Goal: Task Accomplishment & Management: Complete application form

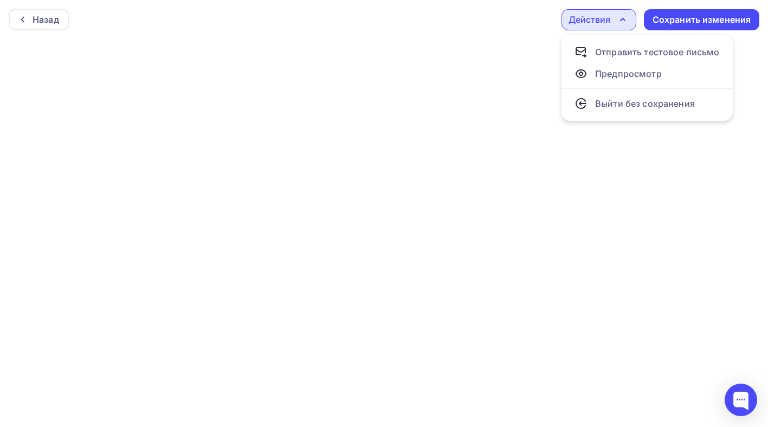
scroll to position [3, 0]
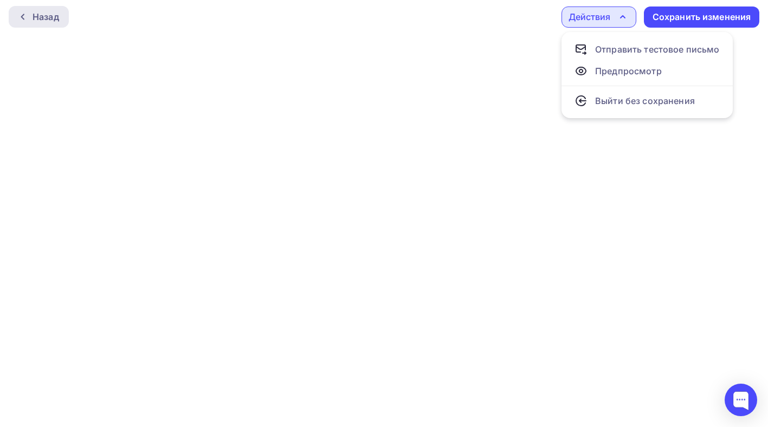
click at [58, 18] on div "Назад" at bounding box center [46, 16] width 27 height 13
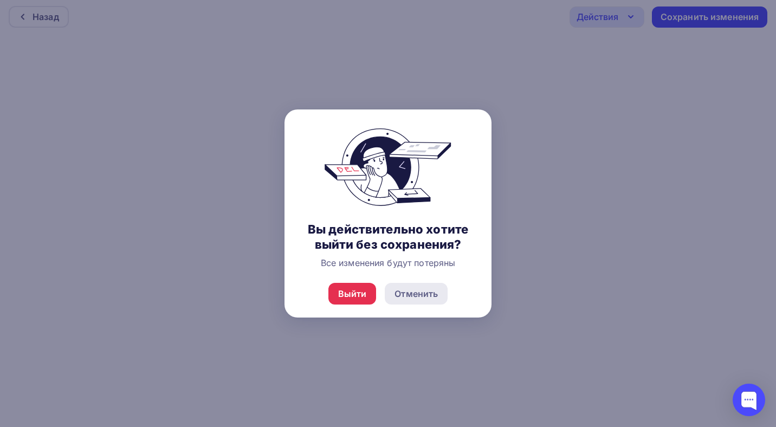
click at [411, 300] on div "Отменить" at bounding box center [416, 293] width 43 height 13
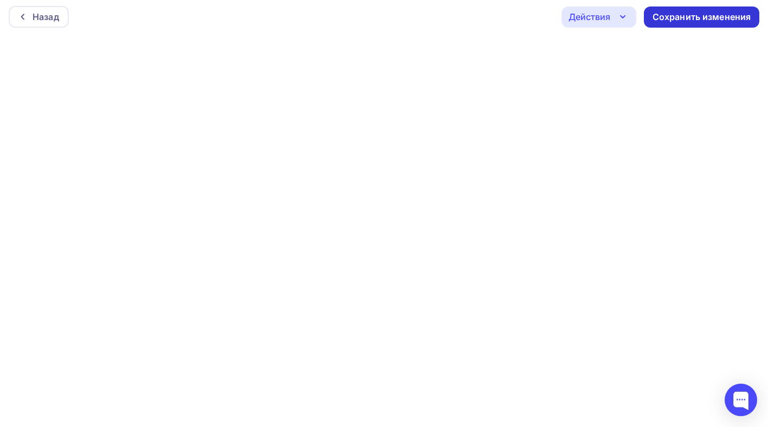
click at [703, 14] on div "Сохранить изменения" at bounding box center [702, 17] width 99 height 12
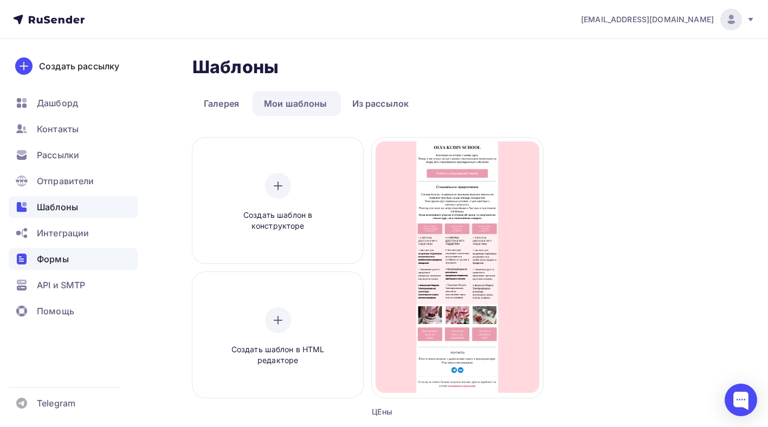
click at [51, 255] on span "Формы" at bounding box center [53, 259] width 32 height 13
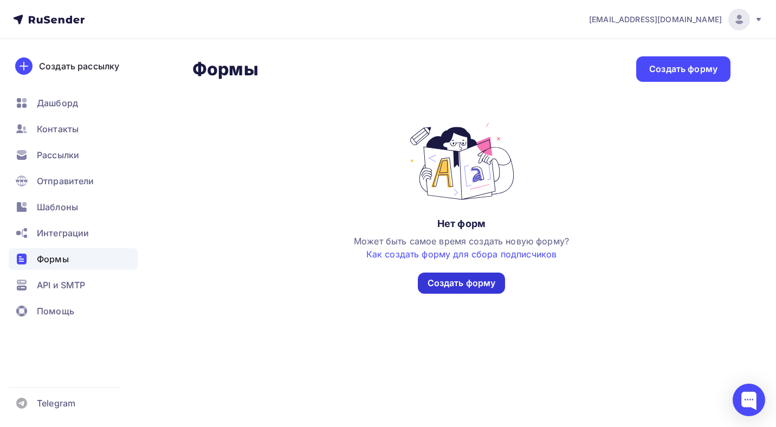
click at [479, 288] on div "Создать форму" at bounding box center [462, 283] width 68 height 12
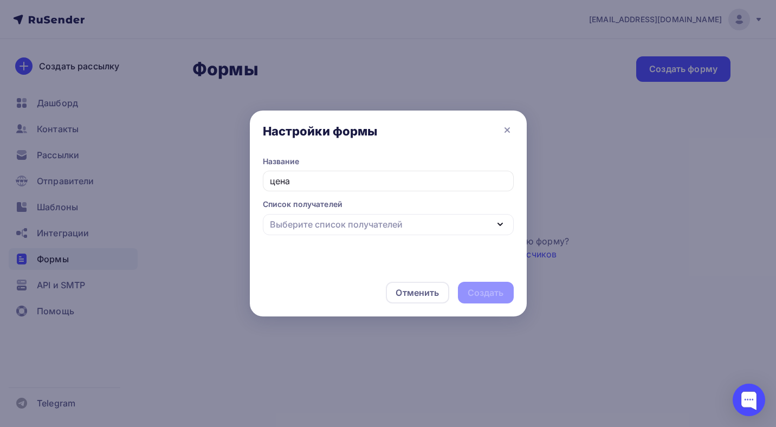
click at [455, 231] on div "Выберите список получателей" at bounding box center [388, 224] width 251 height 21
type input "цена"
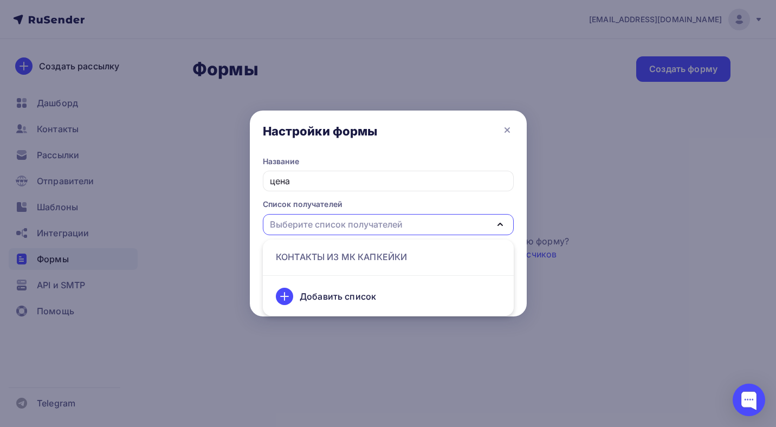
click at [443, 232] on div "Выберите список получателей" at bounding box center [388, 224] width 251 height 21
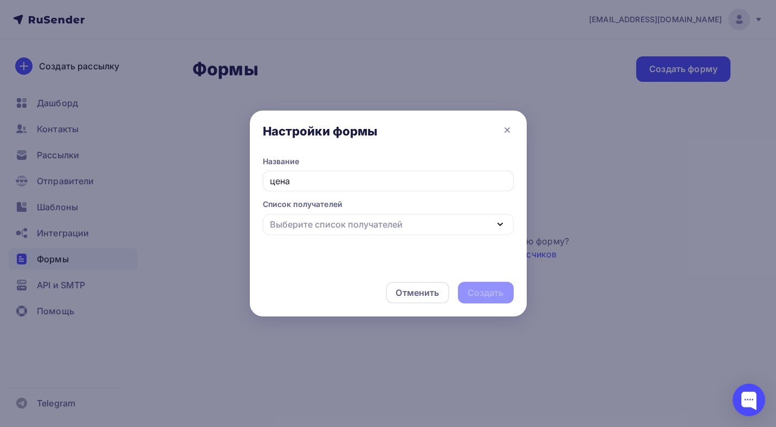
click at [481, 290] on div "Отменить Создать" at bounding box center [388, 293] width 277 height 48
click at [398, 225] on div "Выберите список получателей" at bounding box center [336, 224] width 133 height 13
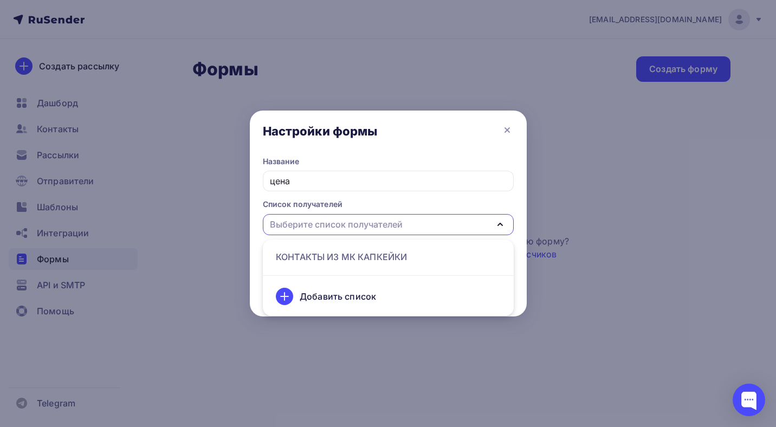
click at [367, 292] on div "Добавить список" at bounding box center [338, 296] width 76 height 13
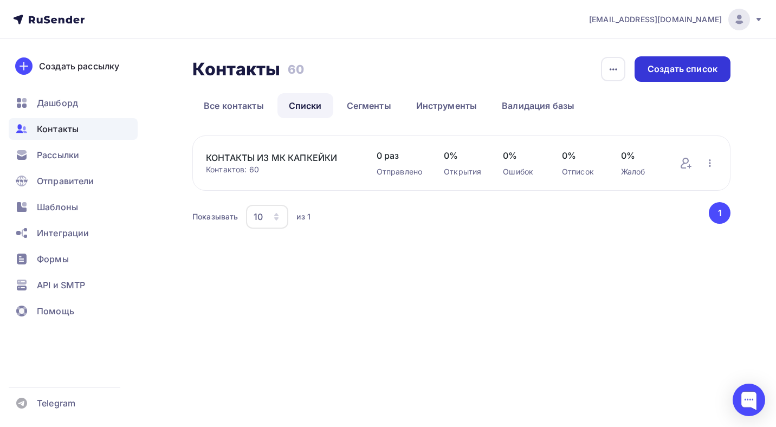
click at [693, 70] on div "Создать список" at bounding box center [683, 69] width 70 height 12
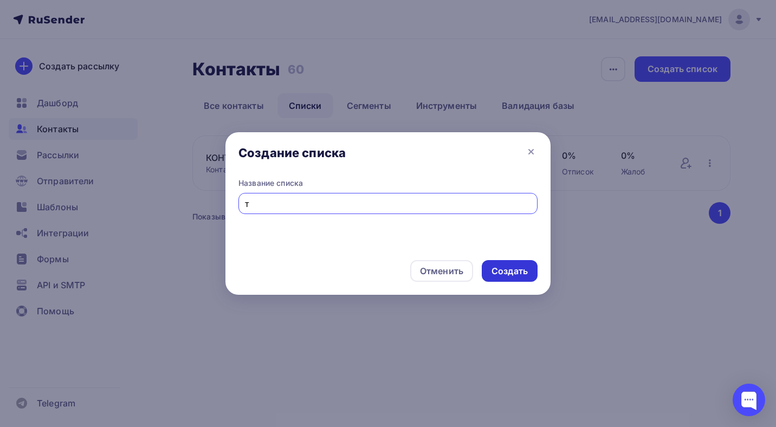
type input "т"
click at [519, 275] on div "Создать" at bounding box center [510, 271] width 36 height 12
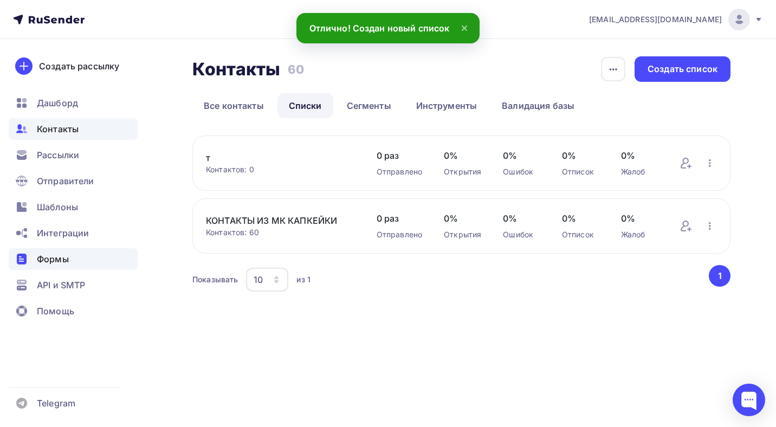
click at [71, 254] on div "Формы" at bounding box center [73, 259] width 129 height 22
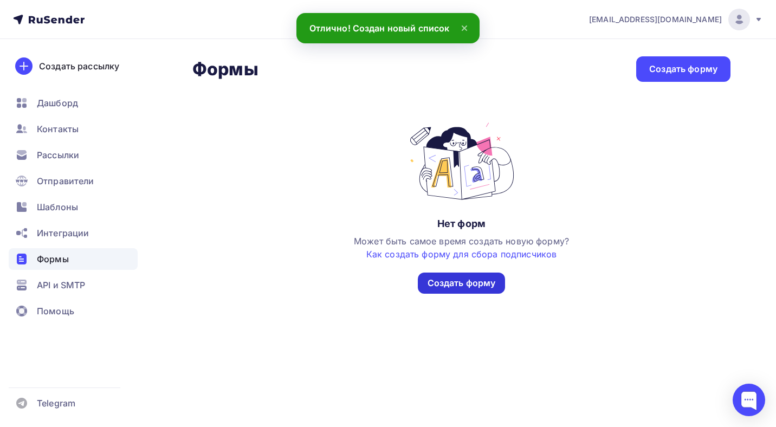
click at [454, 275] on div "Создать форму" at bounding box center [462, 283] width 88 height 21
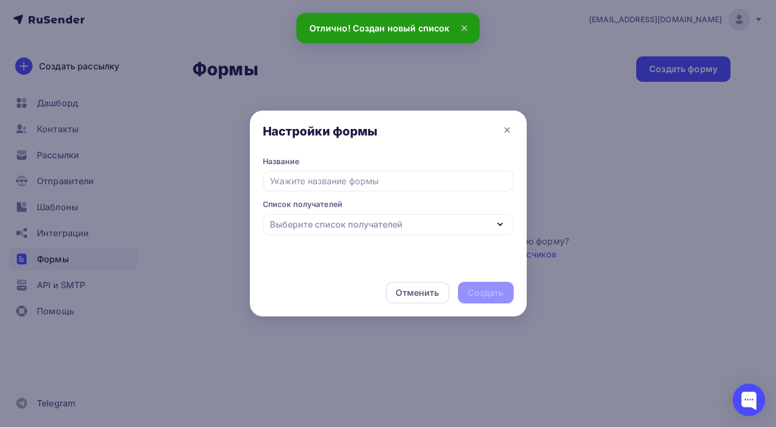
click at [369, 236] on div "Название Список получателей Выберите список получателей т КОНТАКТЫ ИЗ МК КАПКЕЙ…" at bounding box center [388, 212] width 277 height 113
click at [366, 233] on div "Выберите список получателей" at bounding box center [336, 235] width 133 height 13
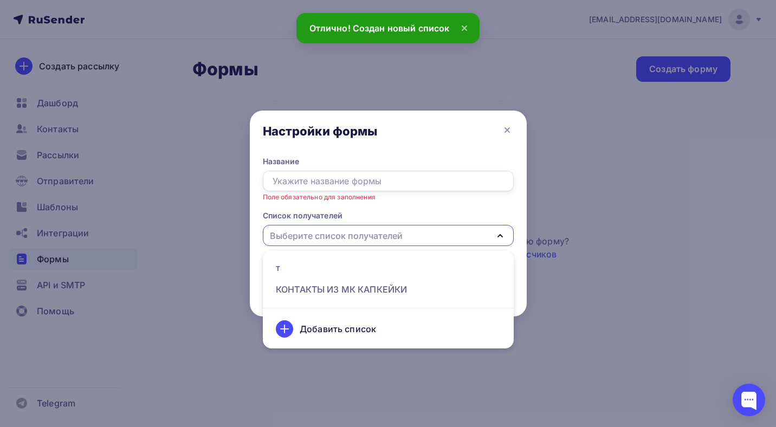
click at [358, 184] on input "text" at bounding box center [388, 181] width 251 height 21
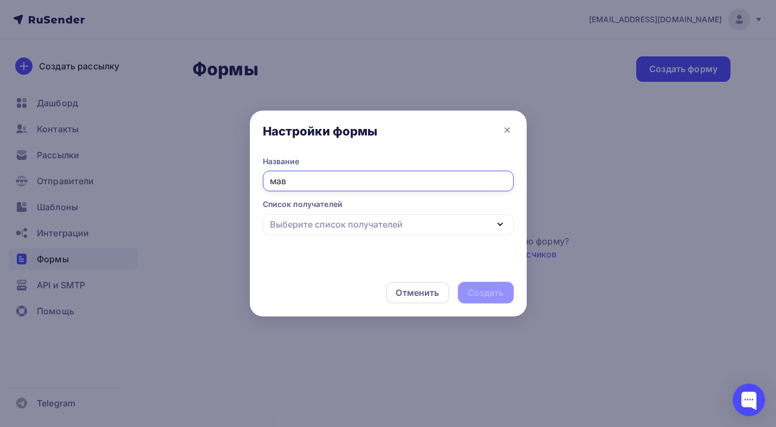
click at [372, 228] on div "Выберите список получателей" at bounding box center [336, 224] width 133 height 13
type input "мав"
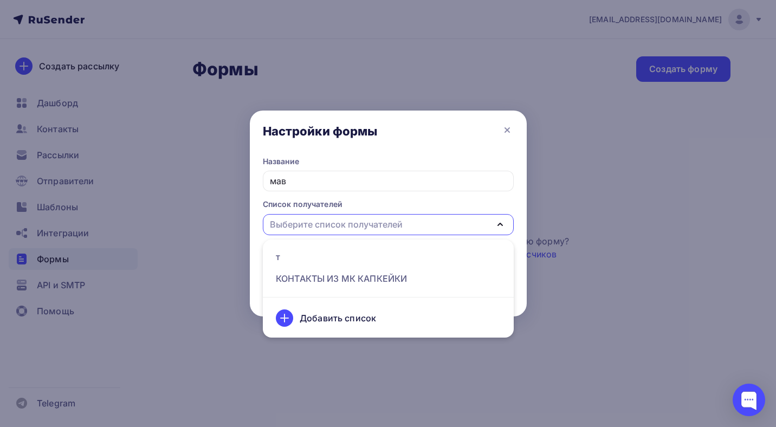
click at [352, 257] on div "т" at bounding box center [388, 256] width 225 height 13
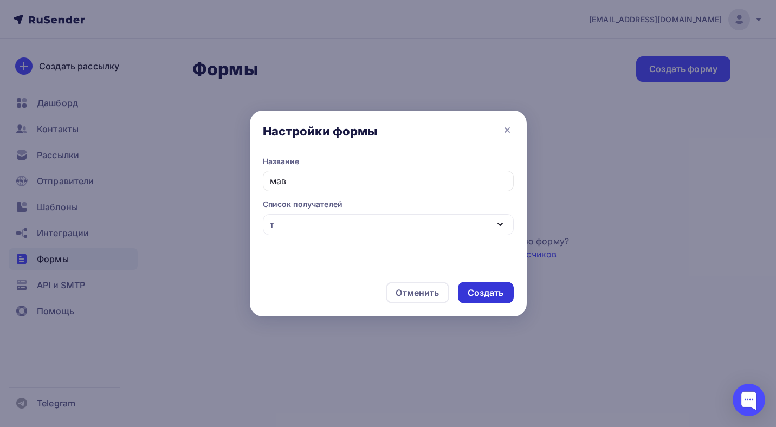
click at [479, 295] on div "Создать" at bounding box center [486, 293] width 36 height 12
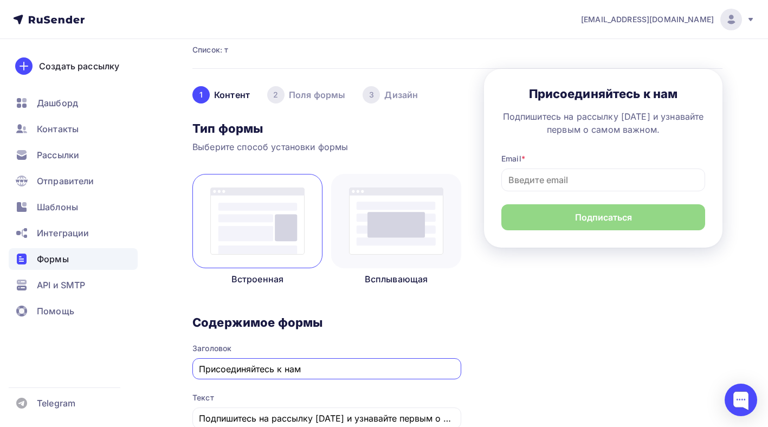
scroll to position [64, 0]
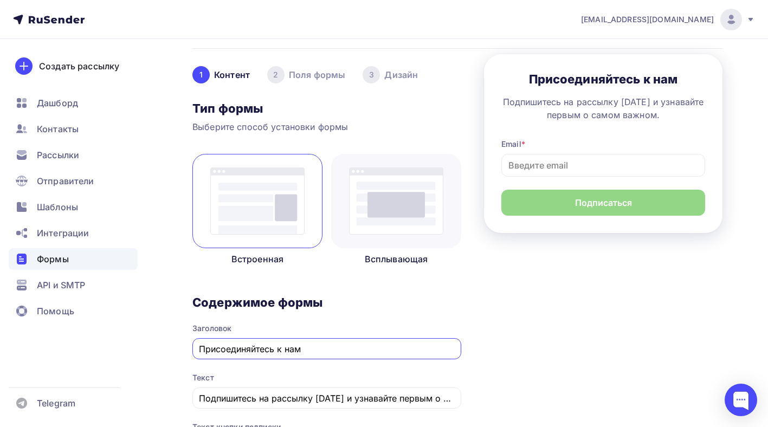
click at [414, 202] on img at bounding box center [396, 200] width 94 height 67
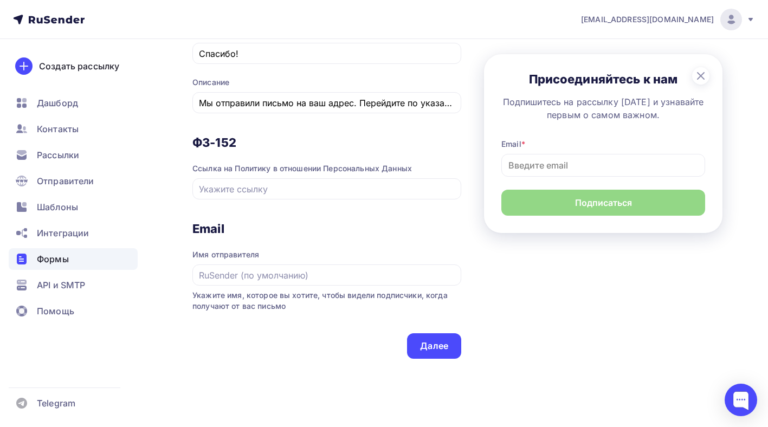
scroll to position [703, 0]
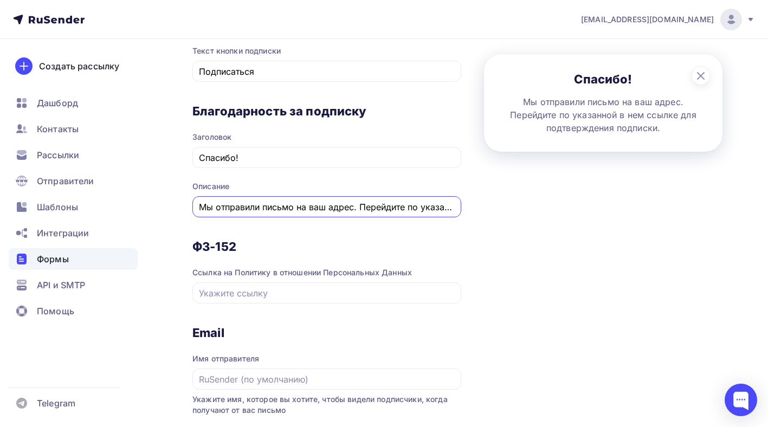
drag, startPoint x: 309, startPoint y: 206, endPoint x: 485, endPoint y: 208, distance: 175.1
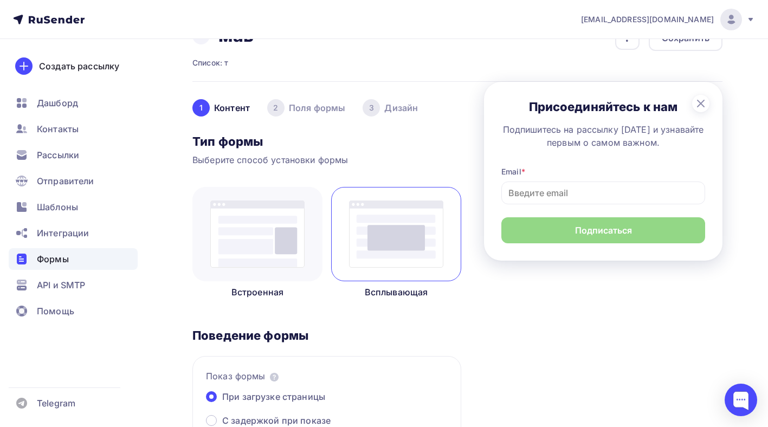
scroll to position [20, 0]
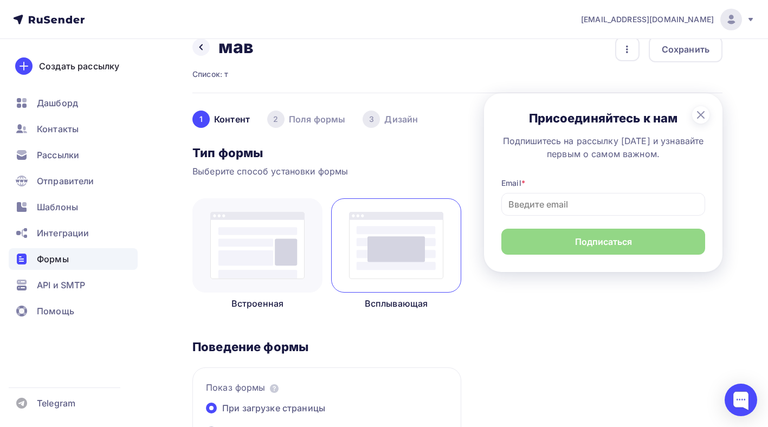
click at [309, 124] on div "2 Поля формы" at bounding box center [306, 119] width 78 height 17
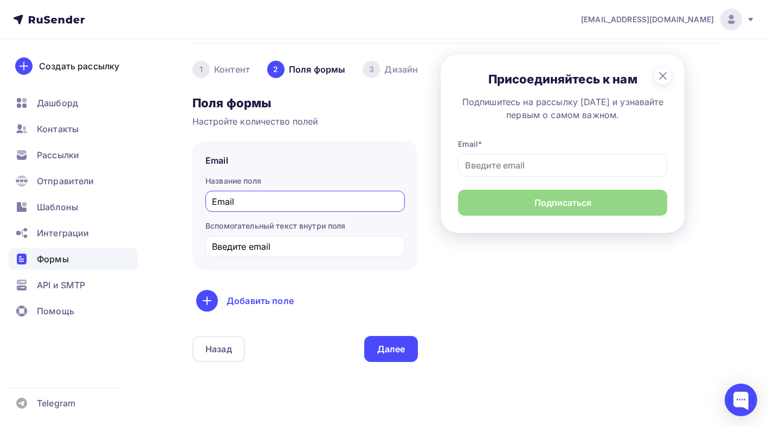
scroll to position [72, 0]
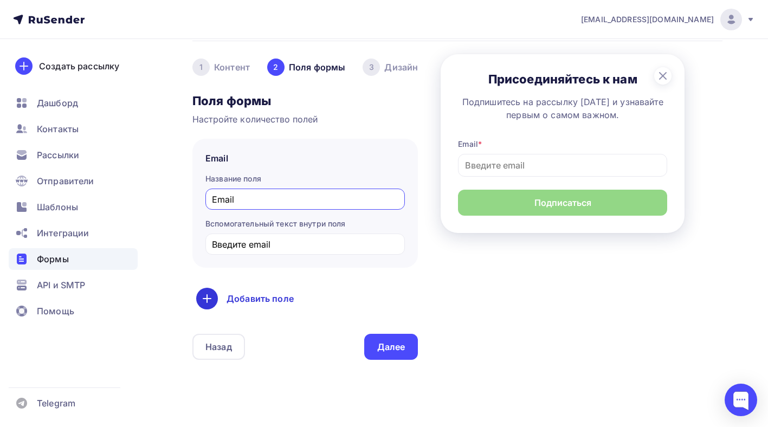
click at [283, 297] on div "Добавить поле" at bounding box center [305, 299] width 218 height 22
click at [358, 299] on div "Добавить поле" at bounding box center [305, 299] width 218 height 22
click at [74, 182] on span "Отправители" at bounding box center [65, 181] width 57 height 13
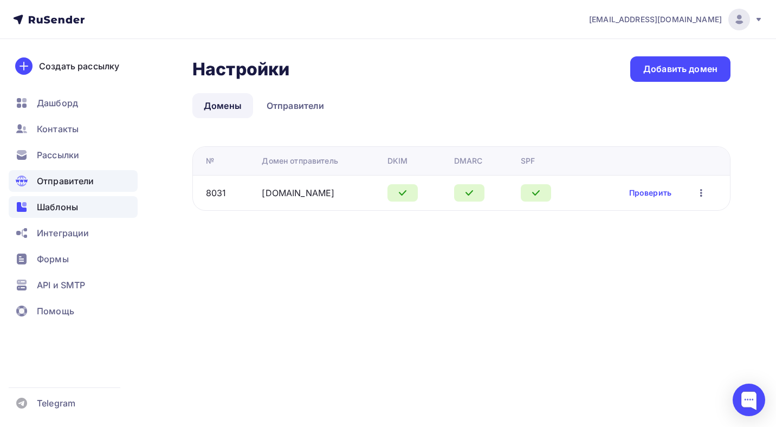
click at [76, 202] on span "Шаблоны" at bounding box center [57, 207] width 41 height 13
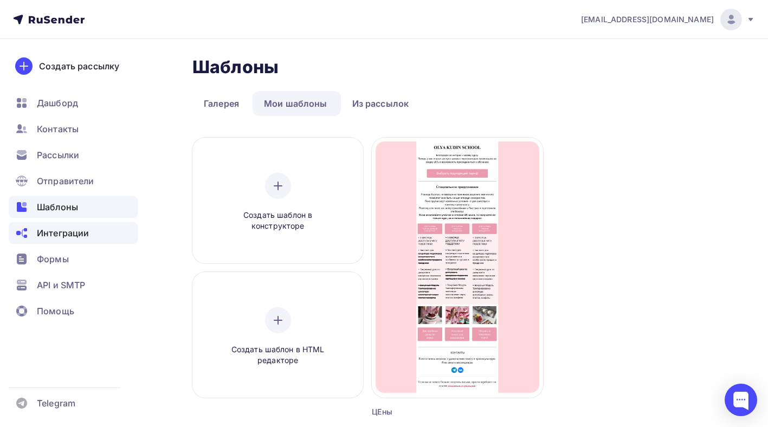
click at [82, 232] on span "Интеграции" at bounding box center [63, 233] width 52 height 13
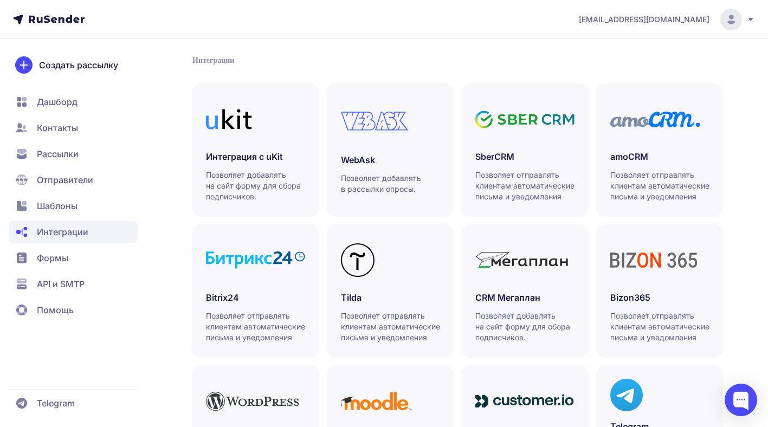
scroll to position [318, 0]
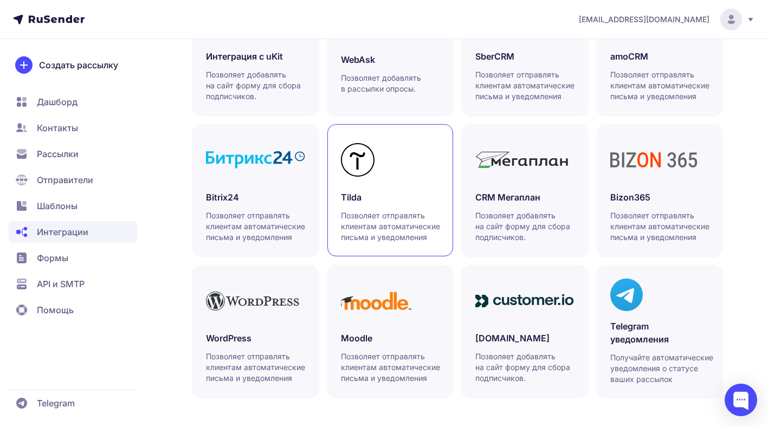
click at [415, 174] on div at bounding box center [390, 160] width 99 height 44
click at [73, 215] on span "Шаблоны" at bounding box center [73, 206] width 129 height 22
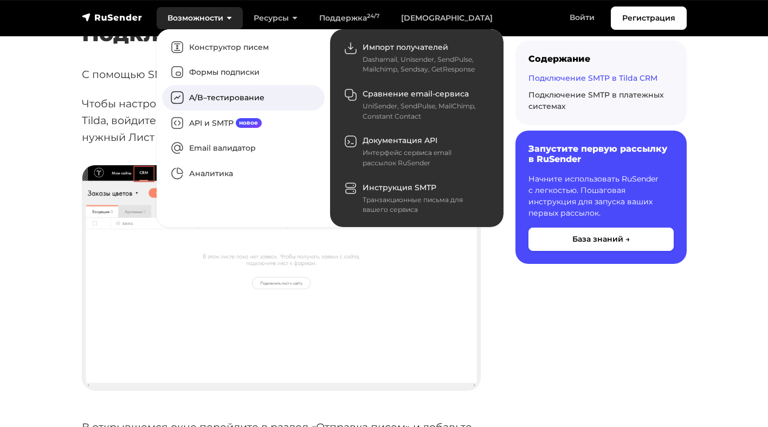
scroll to position [177, 0]
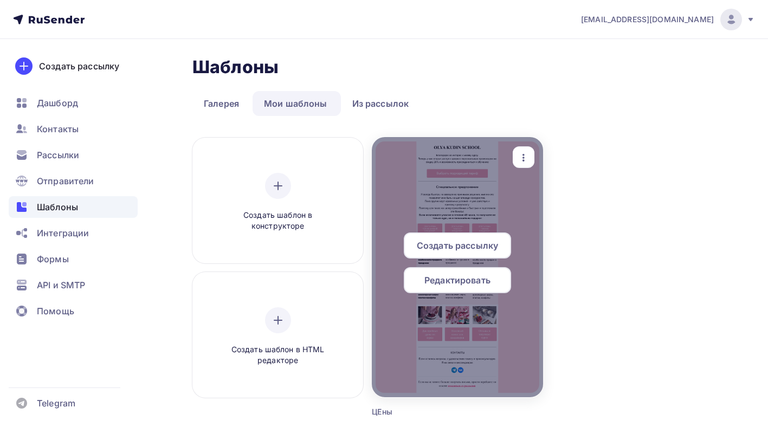
scroll to position [112, 0]
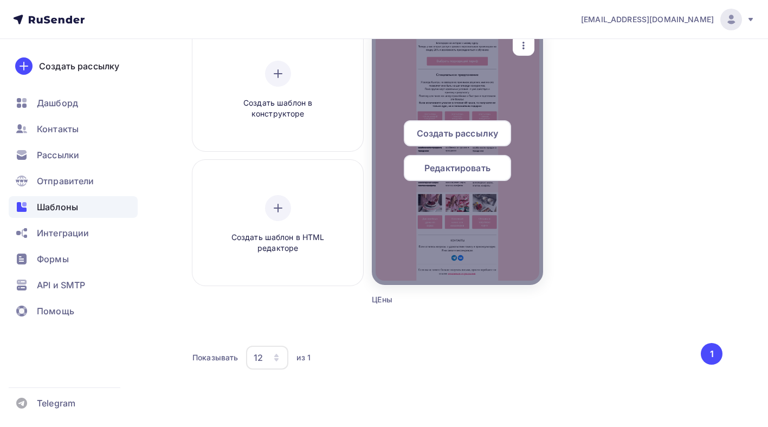
click at [526, 48] on icon "button" at bounding box center [523, 45] width 13 height 13
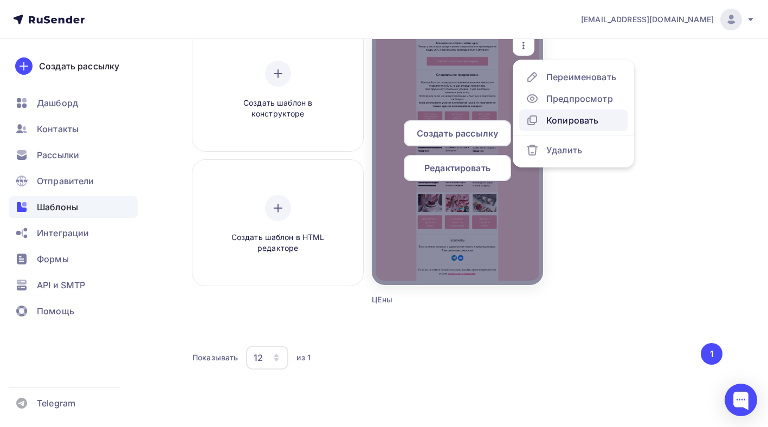
click at [565, 118] on div "Копировать" at bounding box center [572, 120] width 52 height 13
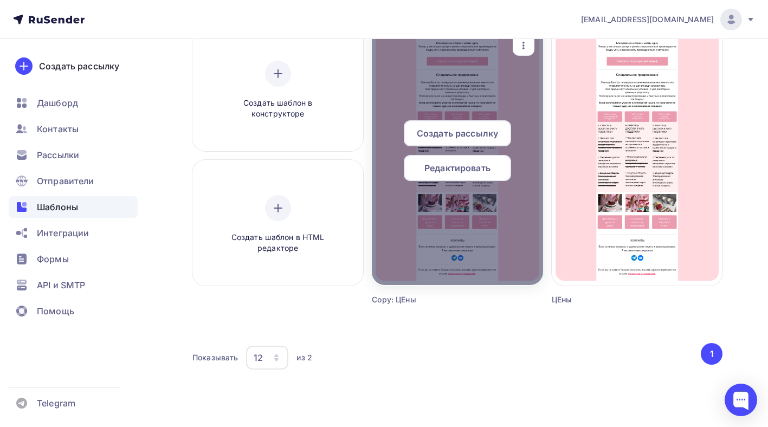
scroll to position [110, 0]
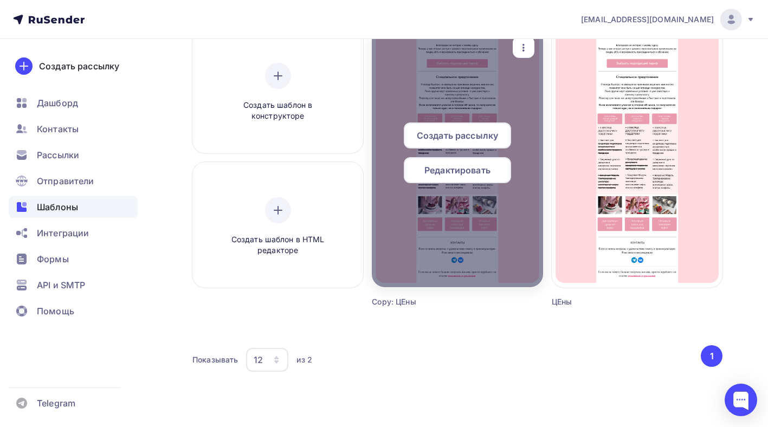
click at [466, 170] on span "Редактировать" at bounding box center [457, 170] width 66 height 13
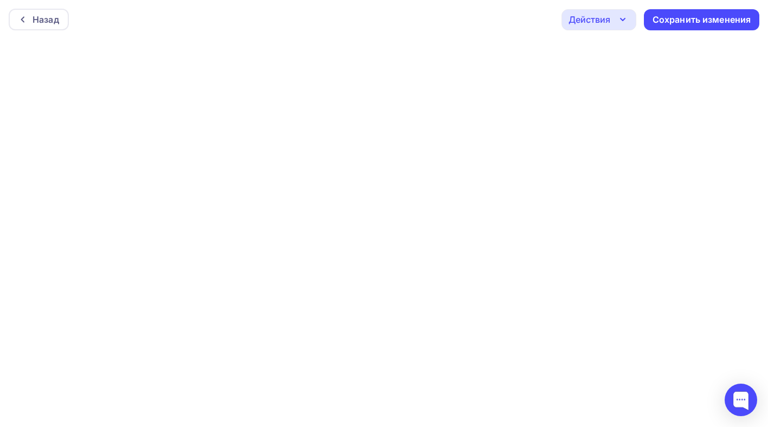
click at [628, 17] on icon "button" at bounding box center [622, 19] width 13 height 13
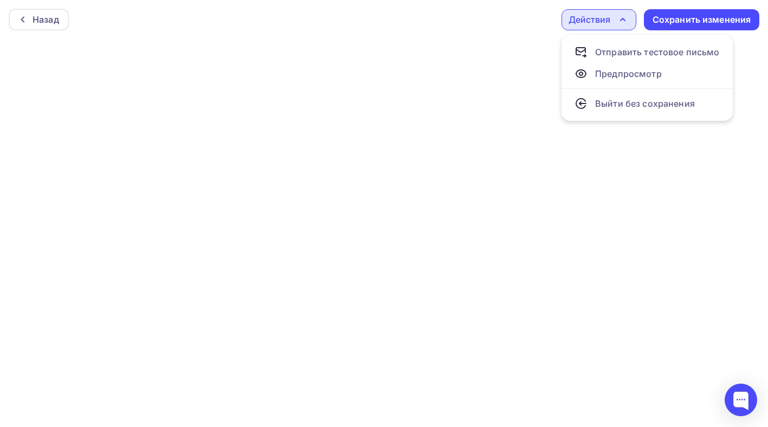
click at [624, 16] on icon "button" at bounding box center [622, 19] width 13 height 13
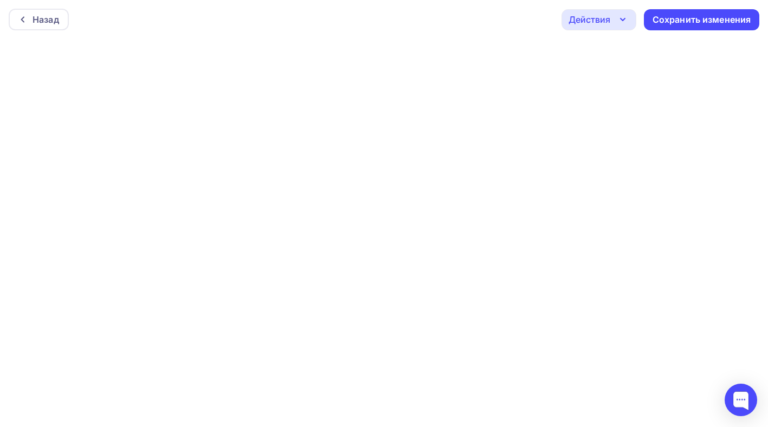
scroll to position [3, 0]
click at [467, 10] on div "Назад Действия Отправить тестовое письмо Предпросмотр Выйти без сохранения Сохр…" at bounding box center [384, 16] width 768 height 39
click at [622, 15] on icon "button" at bounding box center [622, 19] width 13 height 13
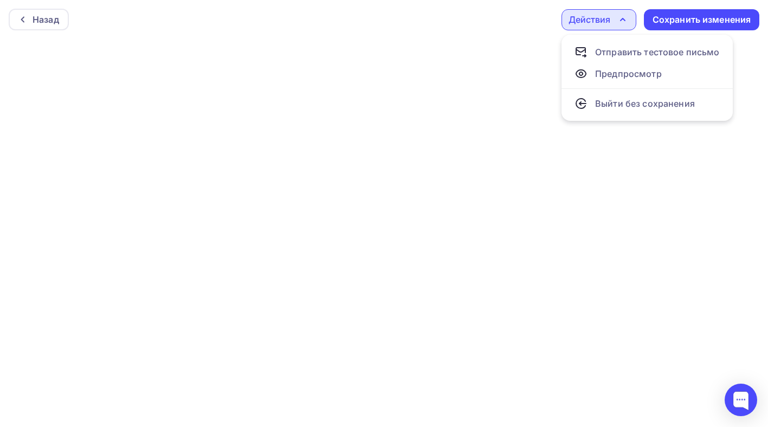
click at [622, 15] on icon "button" at bounding box center [622, 19] width 13 height 13
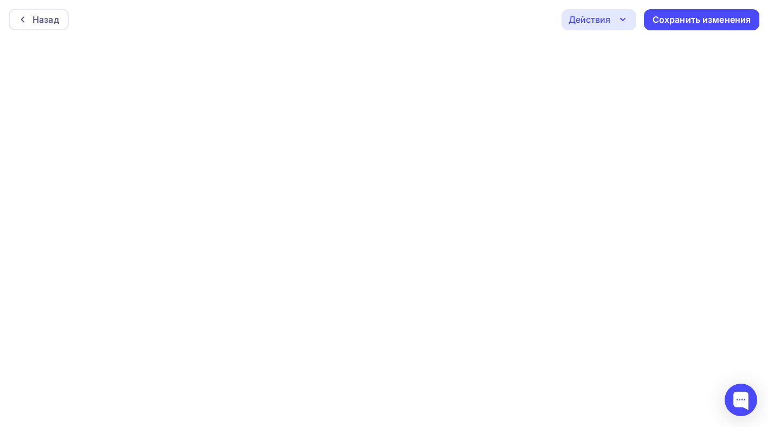
scroll to position [3, 0]
